Goal: Task Accomplishment & Management: Complete application form

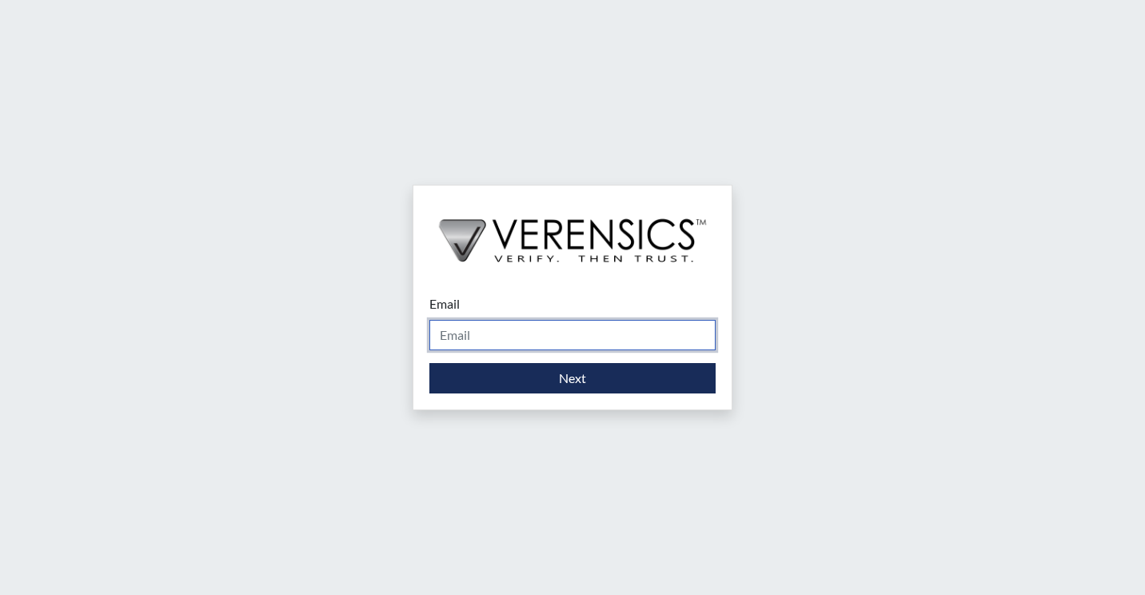
click at [527, 337] on input "Email" at bounding box center [572, 335] width 286 height 30
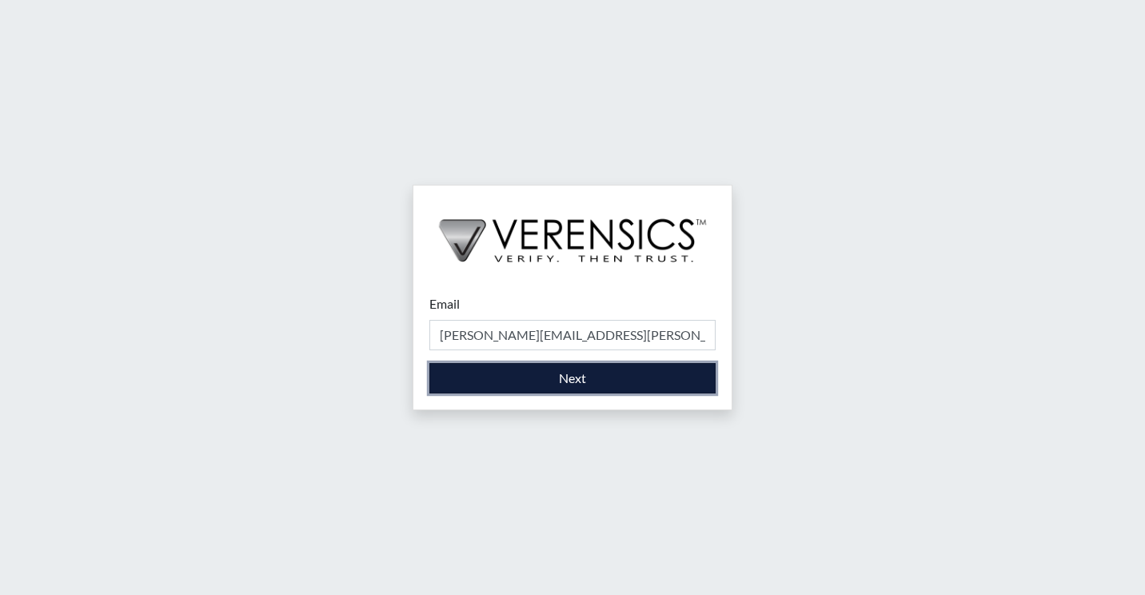
click at [563, 373] on button "Next" at bounding box center [572, 378] width 286 height 30
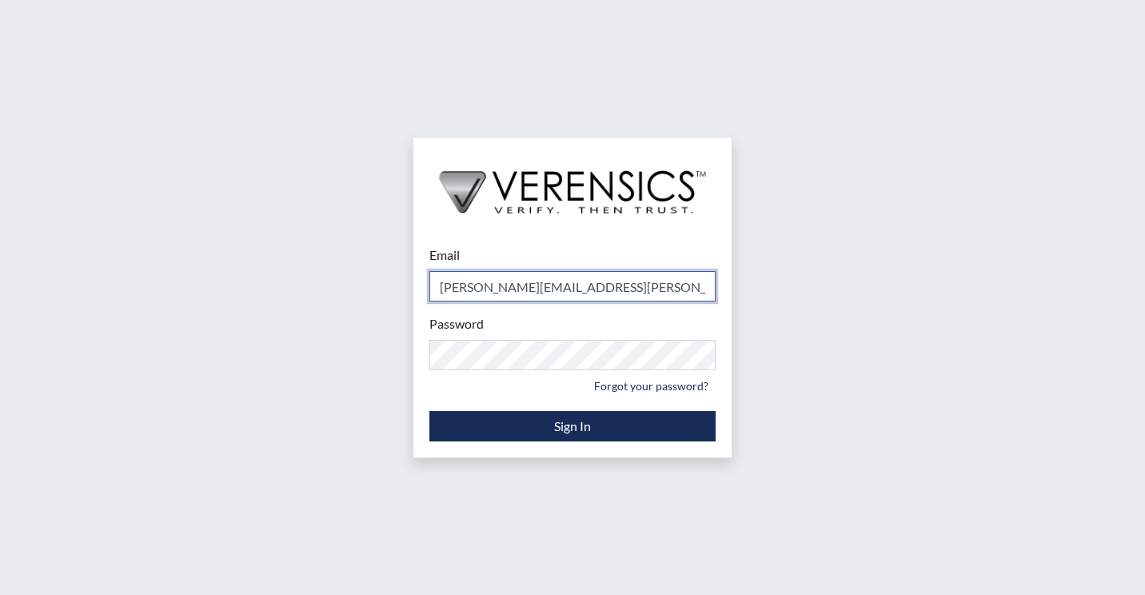
type input "[PERSON_NAME][EMAIL_ADDRESS][PERSON_NAME][DOMAIN_NAME]"
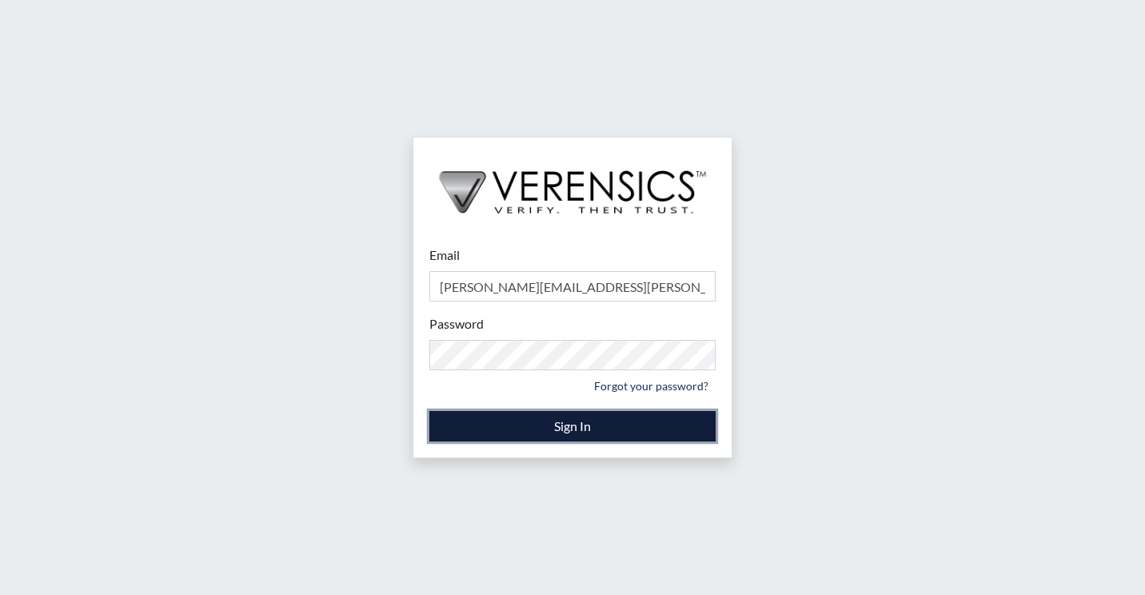
click at [594, 435] on button "Sign In" at bounding box center [572, 426] width 286 height 30
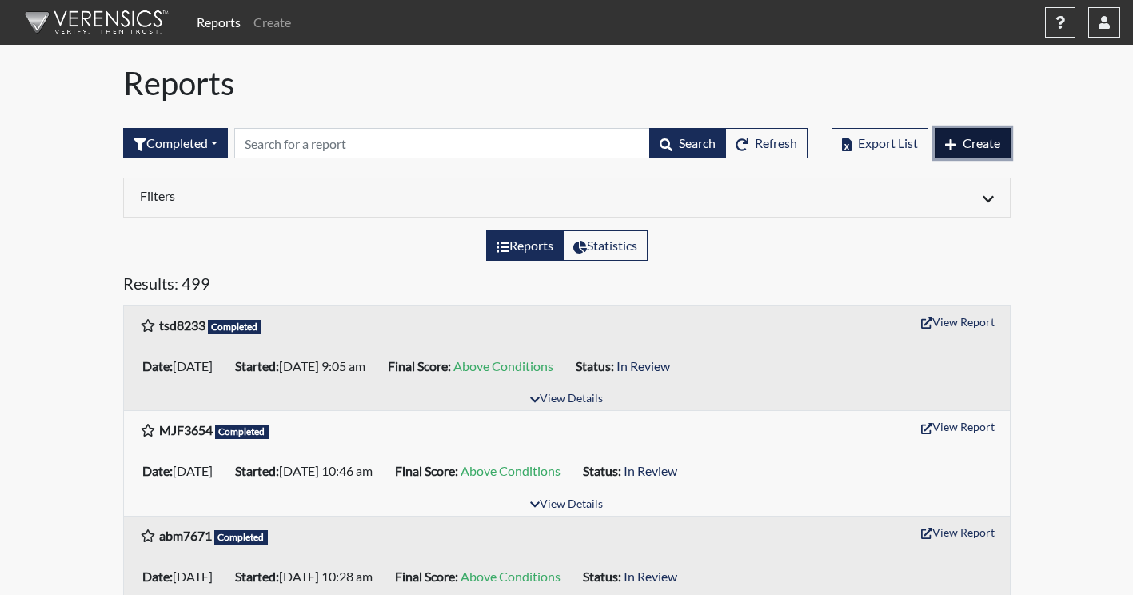
click at [979, 147] on span "Create" at bounding box center [982, 142] width 38 height 15
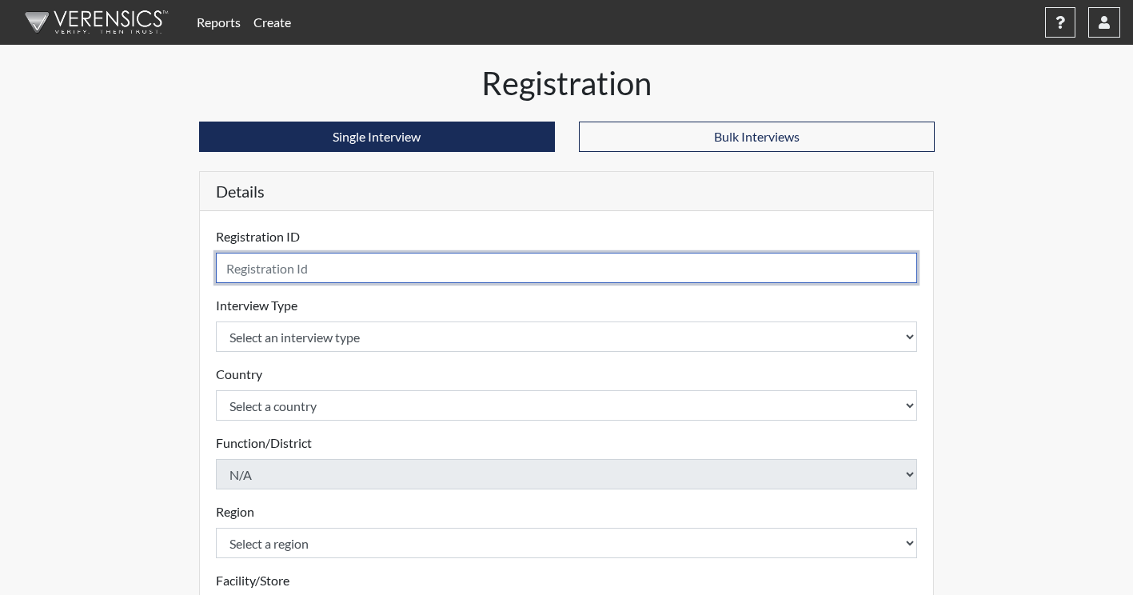
click at [257, 270] on input "text" at bounding box center [567, 268] width 702 height 30
type input "djg3567"
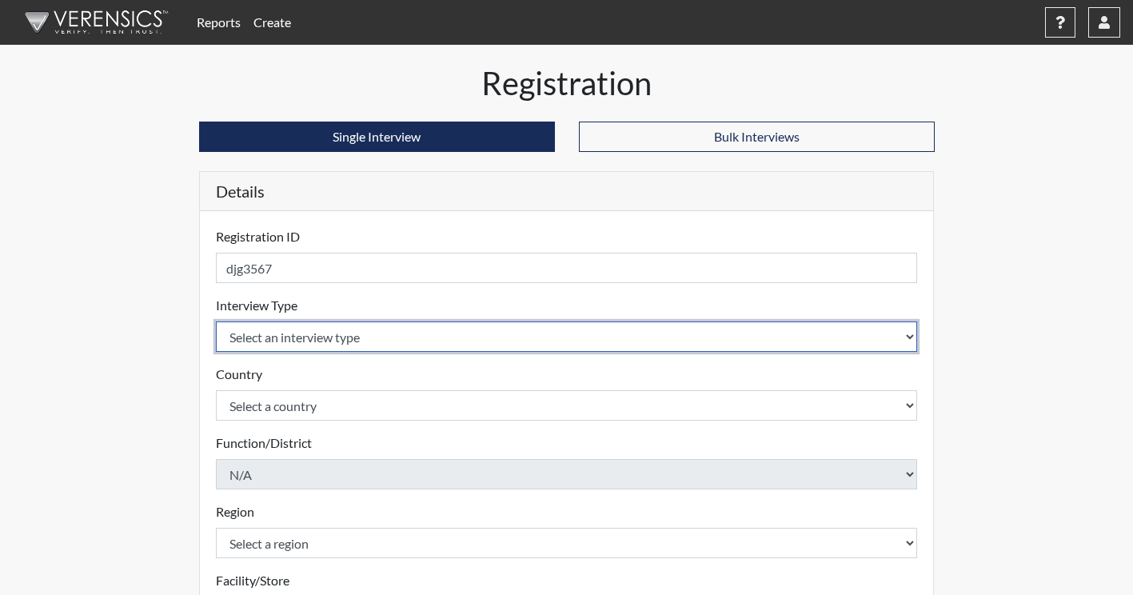
click at [303, 324] on select "Select an interview type Corrections Pre-Employment" at bounding box center [567, 336] width 702 height 30
select select "ff733e93-e1bf-11ea-9c9f-0eff0cf7eb8f"
click at [216, 321] on select "Select an interview type Corrections Pre-Employment" at bounding box center [567, 336] width 702 height 30
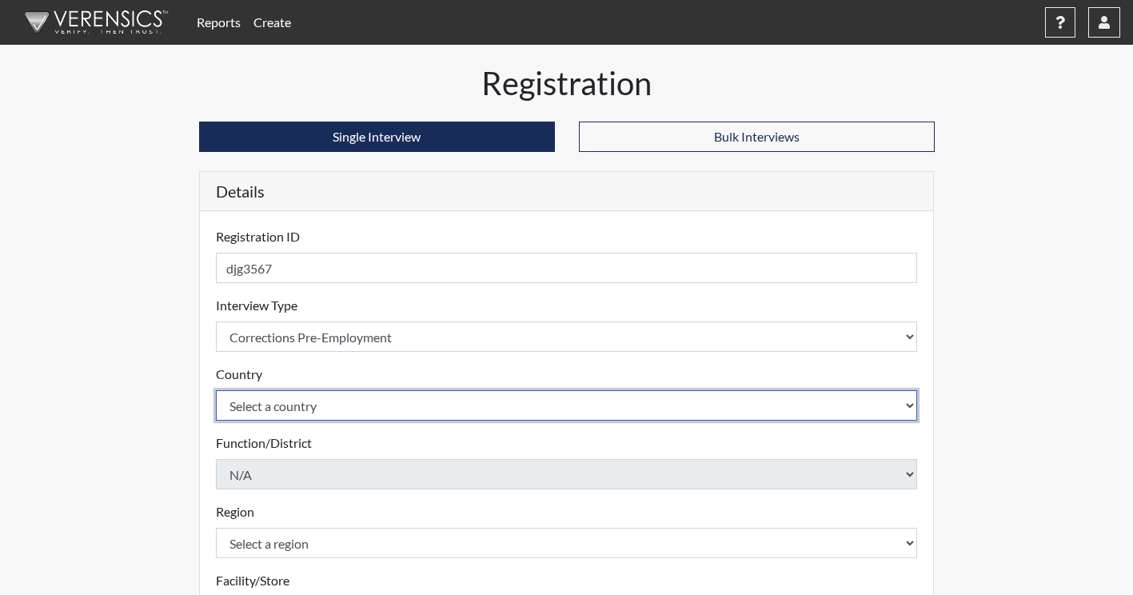
click at [327, 402] on select "Select a country [GEOGRAPHIC_DATA] [GEOGRAPHIC_DATA]" at bounding box center [567, 405] width 702 height 30
select select "united-states-of-[GEOGRAPHIC_DATA]"
click at [216, 390] on select "Select a country [GEOGRAPHIC_DATA] [GEOGRAPHIC_DATA]" at bounding box center [567, 405] width 702 height 30
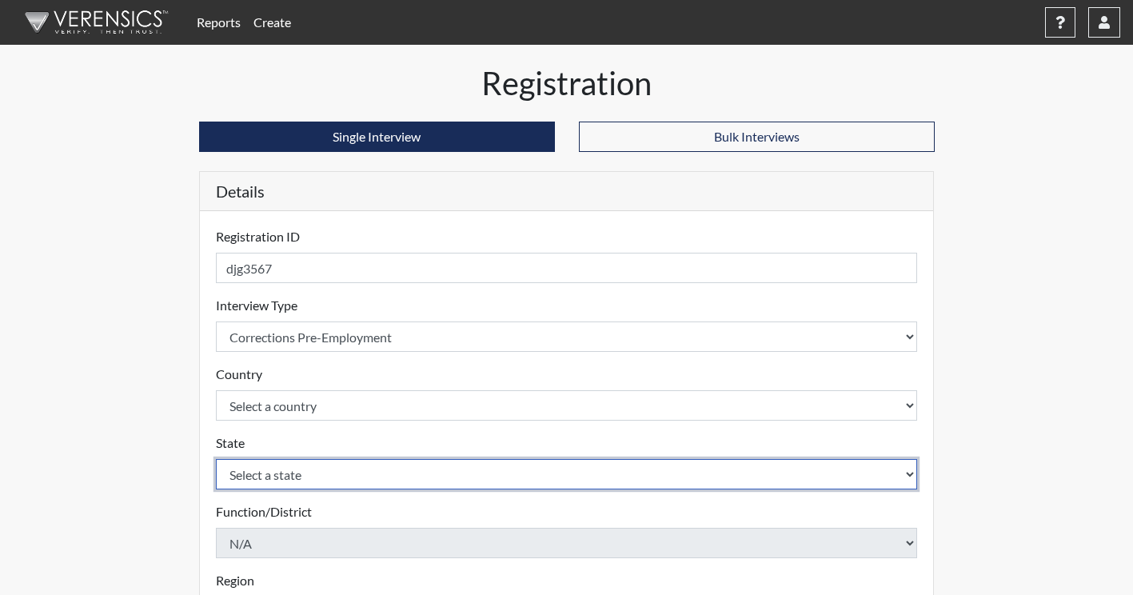
click at [335, 477] on select "Select a state [US_STATE] [US_STATE] [US_STATE] [US_STATE] [US_STATE] [US_STATE…" at bounding box center [567, 474] width 702 height 30
select select "GA"
click at [216, 459] on select "Select a state [US_STATE] [US_STATE] [US_STATE] [US_STATE] [US_STATE] [US_STATE…" at bounding box center [567, 474] width 702 height 30
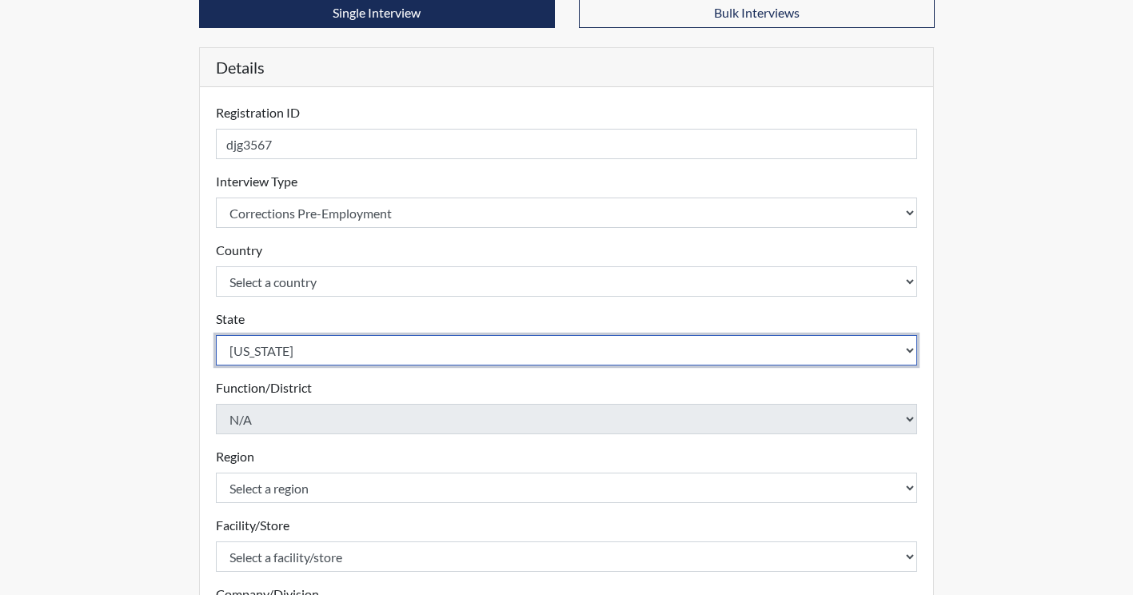
scroll to position [294, 0]
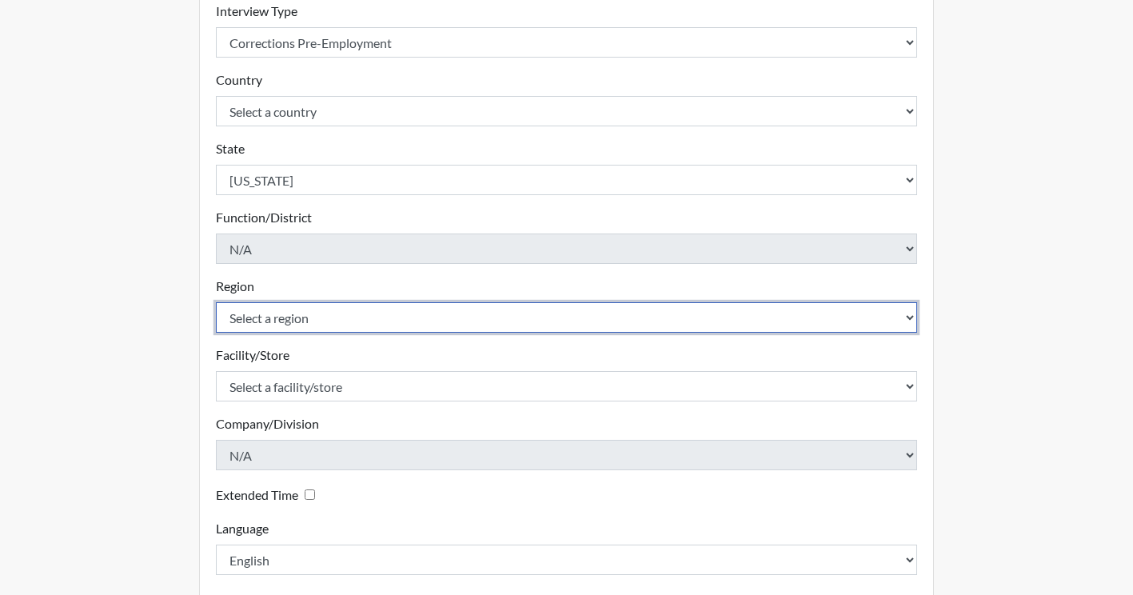
click at [361, 323] on select "Select a region [GEOGRAPHIC_DATA]" at bounding box center [567, 317] width 702 height 30
select select "743fb50d-a618-40f0-9631-f2ad6878b8a9"
click at [216, 302] on select "Select a region [GEOGRAPHIC_DATA]" at bounding box center [567, 317] width 702 height 30
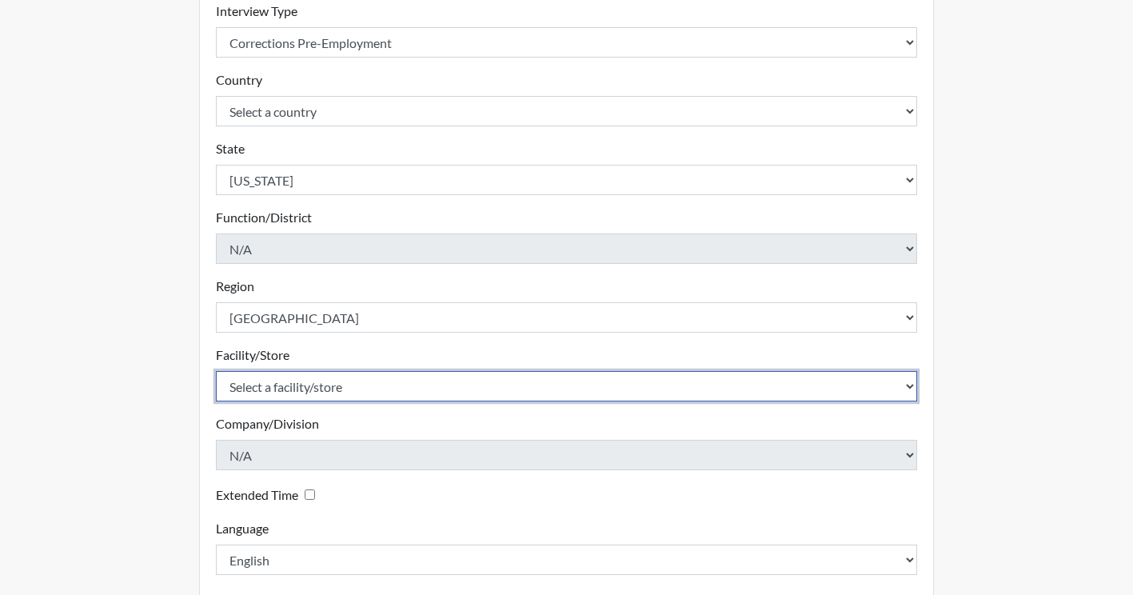
click at [333, 381] on select "Select a facility/store Coastal SP" at bounding box center [567, 386] width 702 height 30
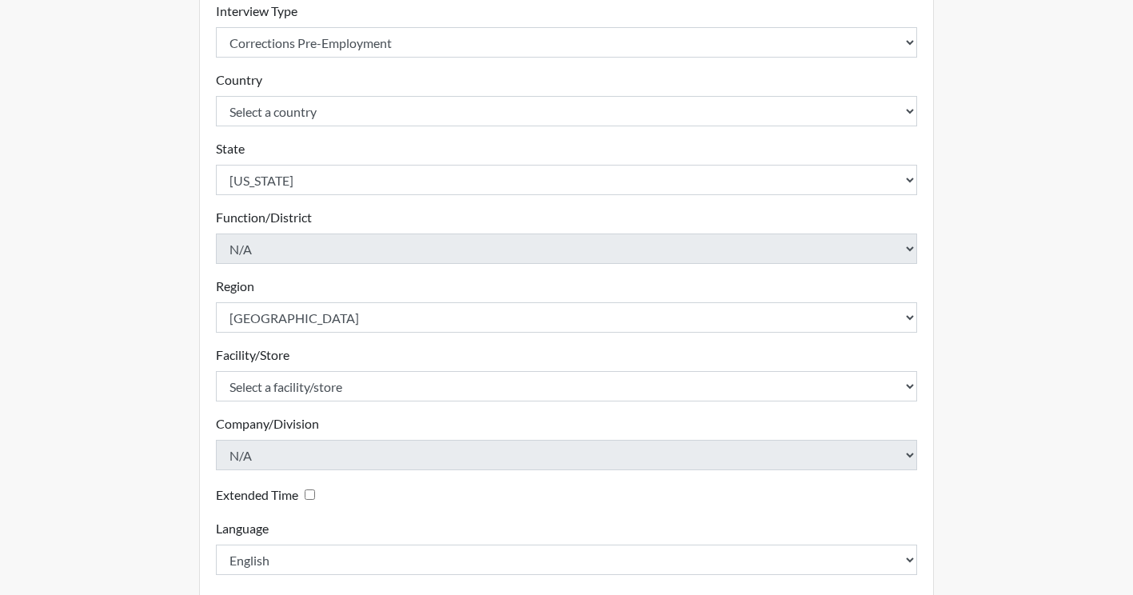
click at [317, 403] on form "Registration ID djg3567 Please provide a registration ID. Interview Type Select…" at bounding box center [567, 254] width 702 height 642
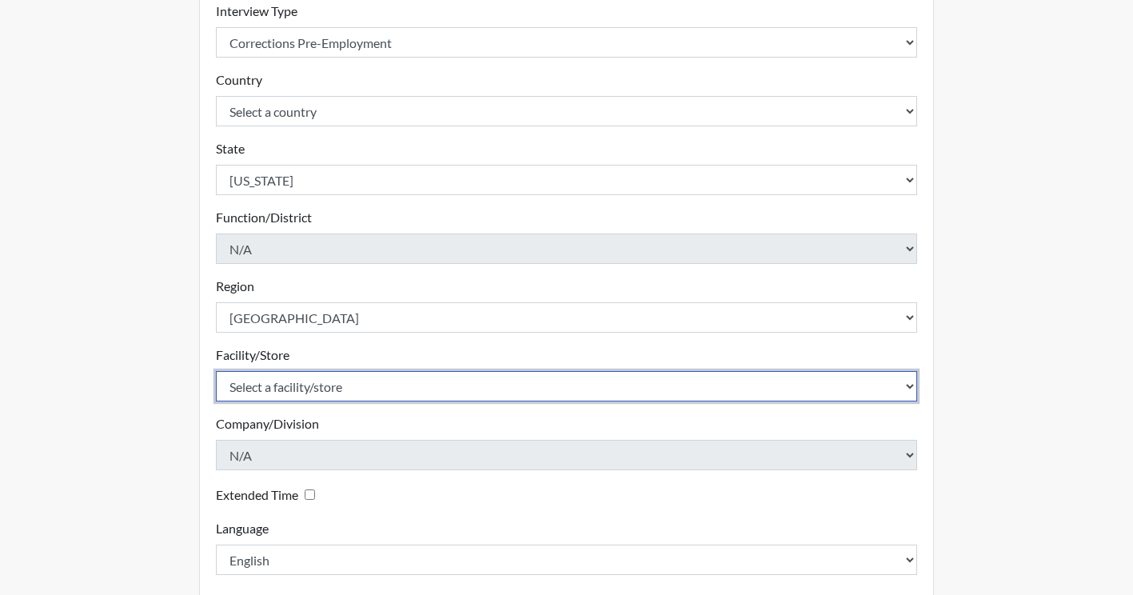
click at [400, 383] on select "Select a facility/store Coastal SP" at bounding box center [567, 386] width 702 height 30
select select "1ca32380-6dc3-48c7-adf5-9eb7d7284c70"
click at [216, 371] on select "Select a facility/store Coastal SP" at bounding box center [567, 386] width 702 height 30
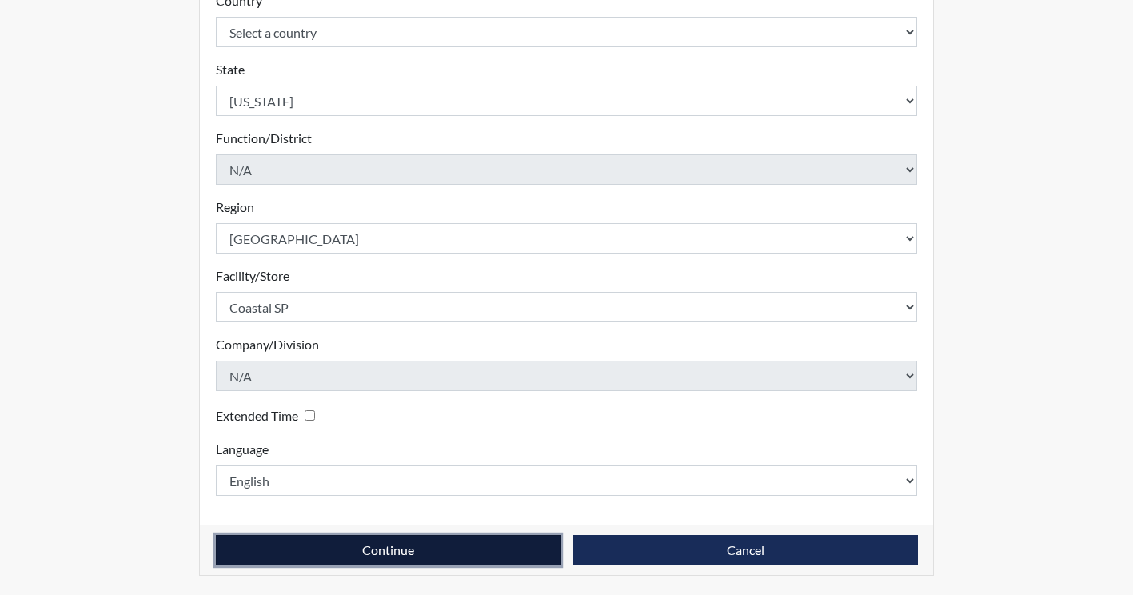
click at [449, 548] on button "Continue" at bounding box center [388, 550] width 345 height 30
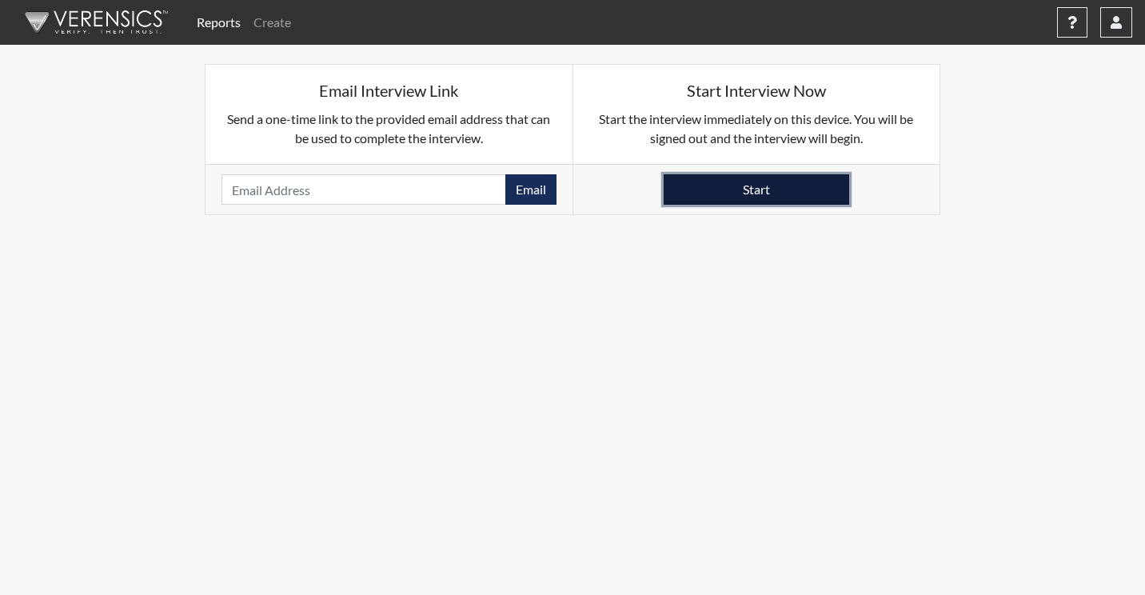
click at [768, 177] on button "Start" at bounding box center [756, 189] width 185 height 30
